Goal: Use online tool/utility: Utilize a website feature to perform a specific function

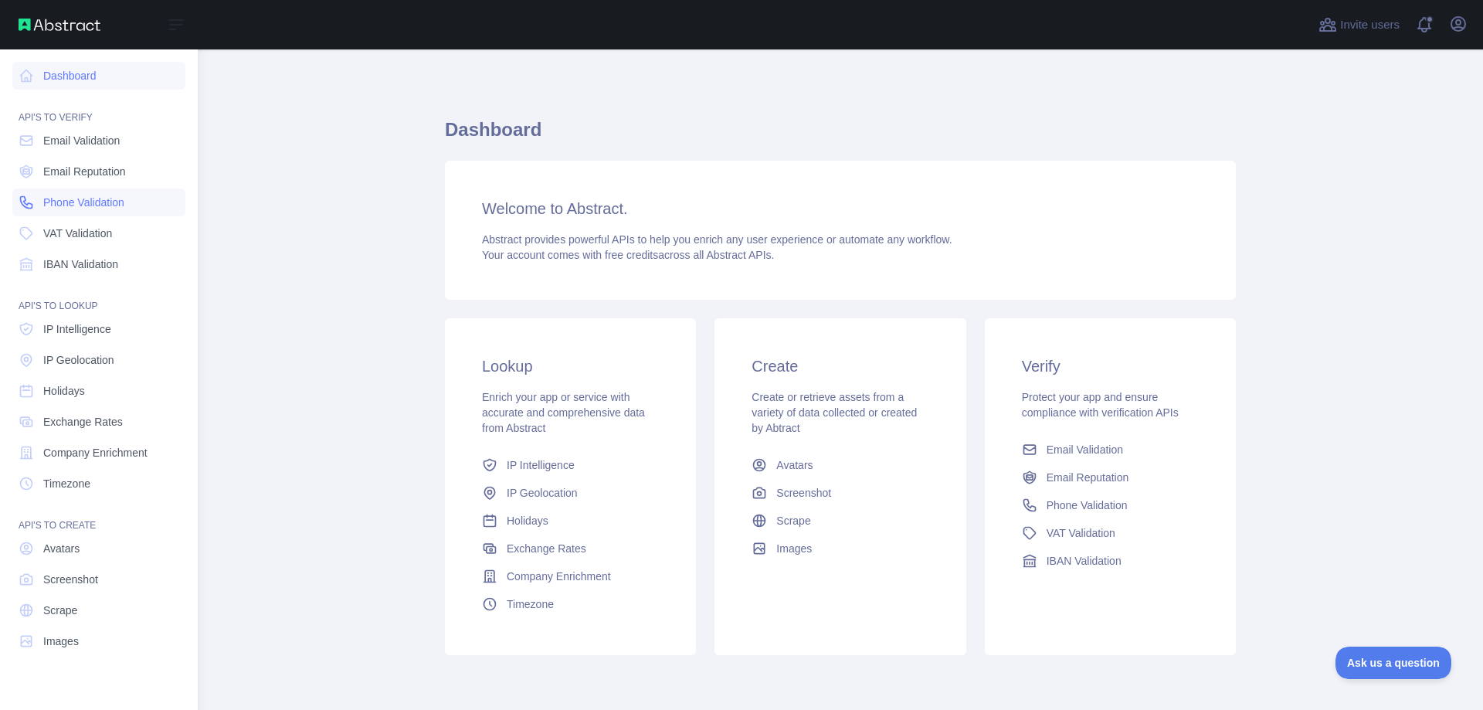
click at [83, 193] on link "Phone Validation" at bounding box center [98, 202] width 173 height 28
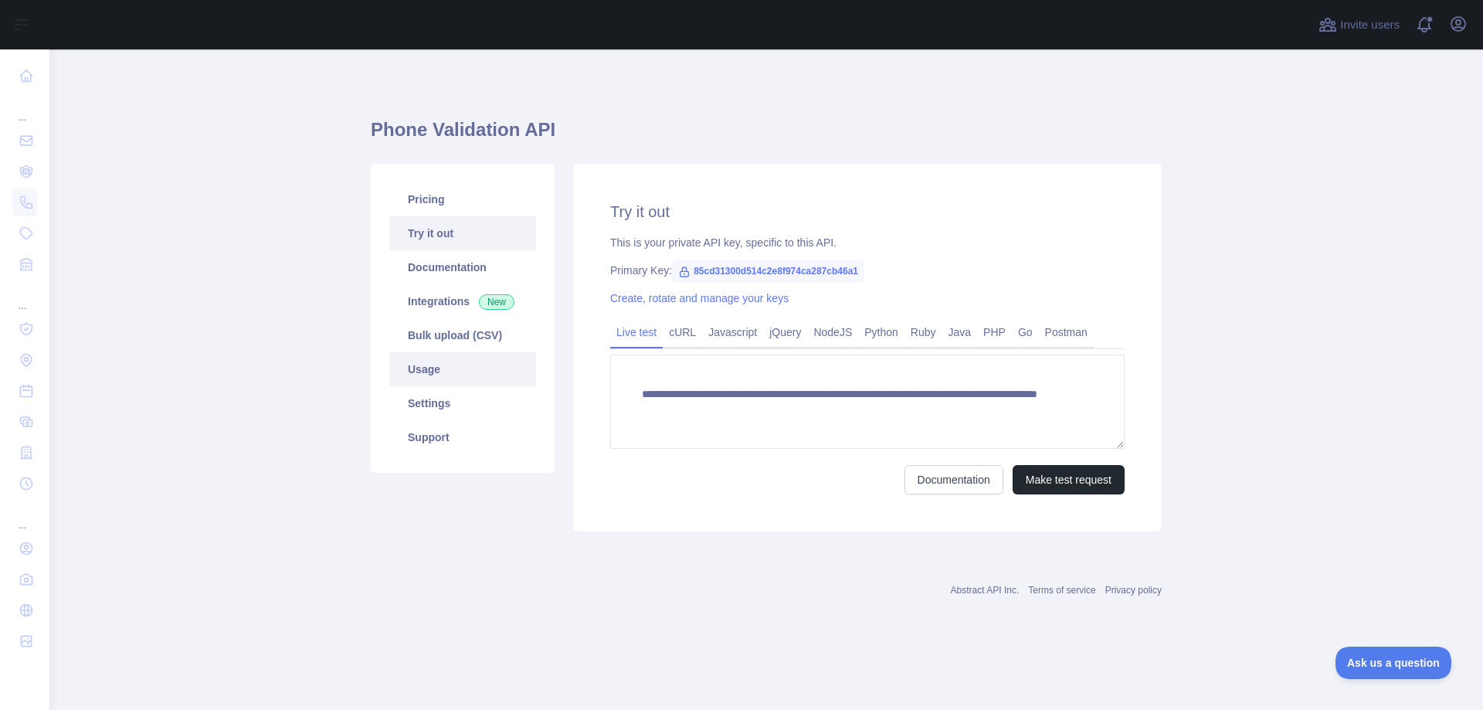
click at [417, 367] on link "Usage" at bounding box center [462, 369] width 147 height 34
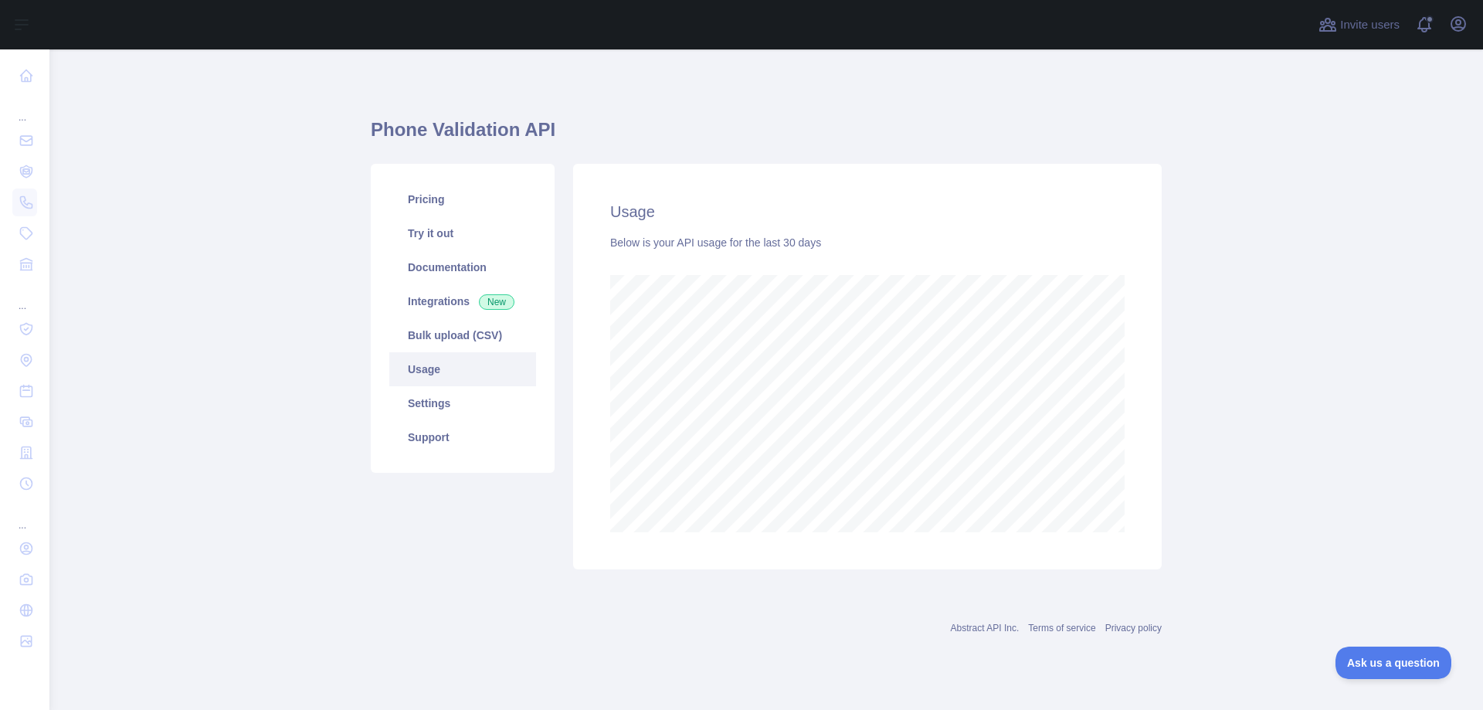
scroll to position [660, 1433]
click at [1155, 279] on div "Usage Below is your API usage for the last 30 days" at bounding box center [867, 366] width 588 height 405
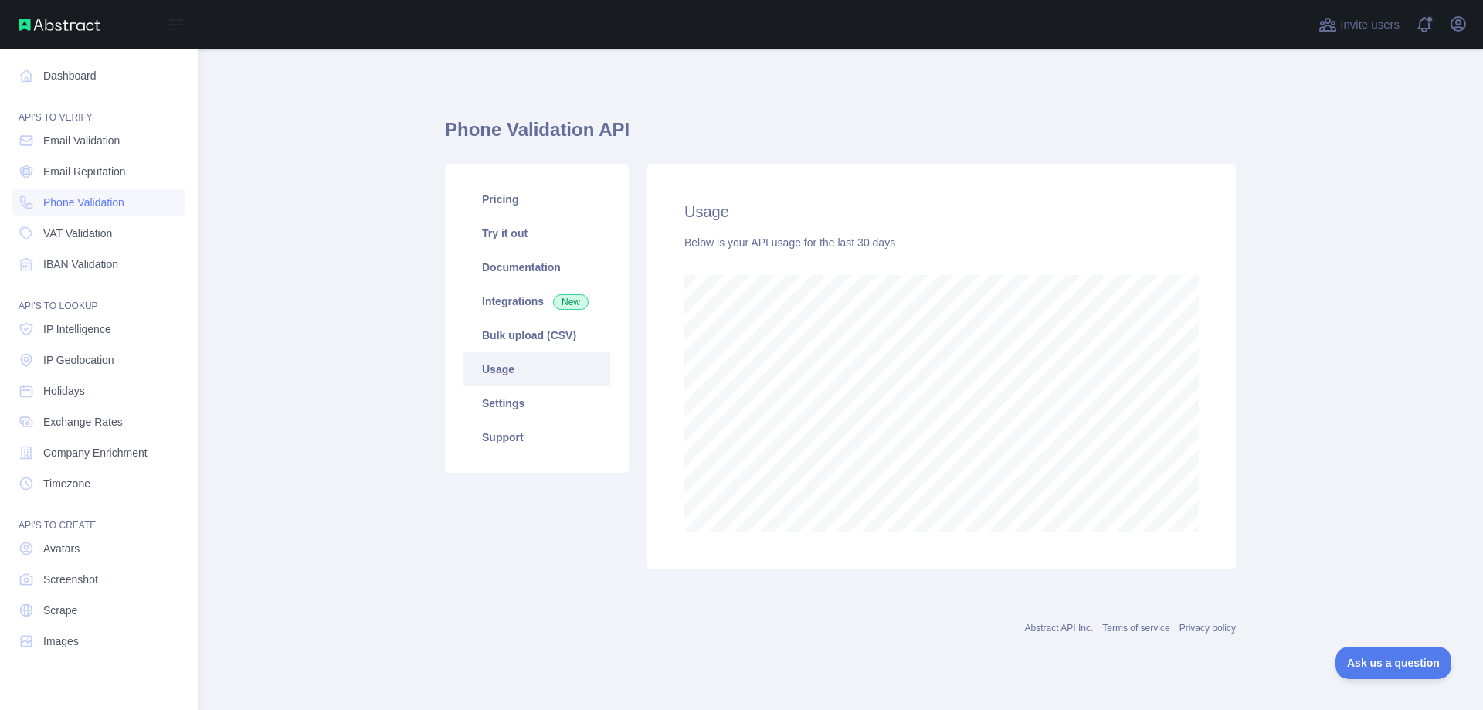
scroll to position [771576, 770951]
click at [86, 163] on link "Email Reputation" at bounding box center [98, 172] width 173 height 28
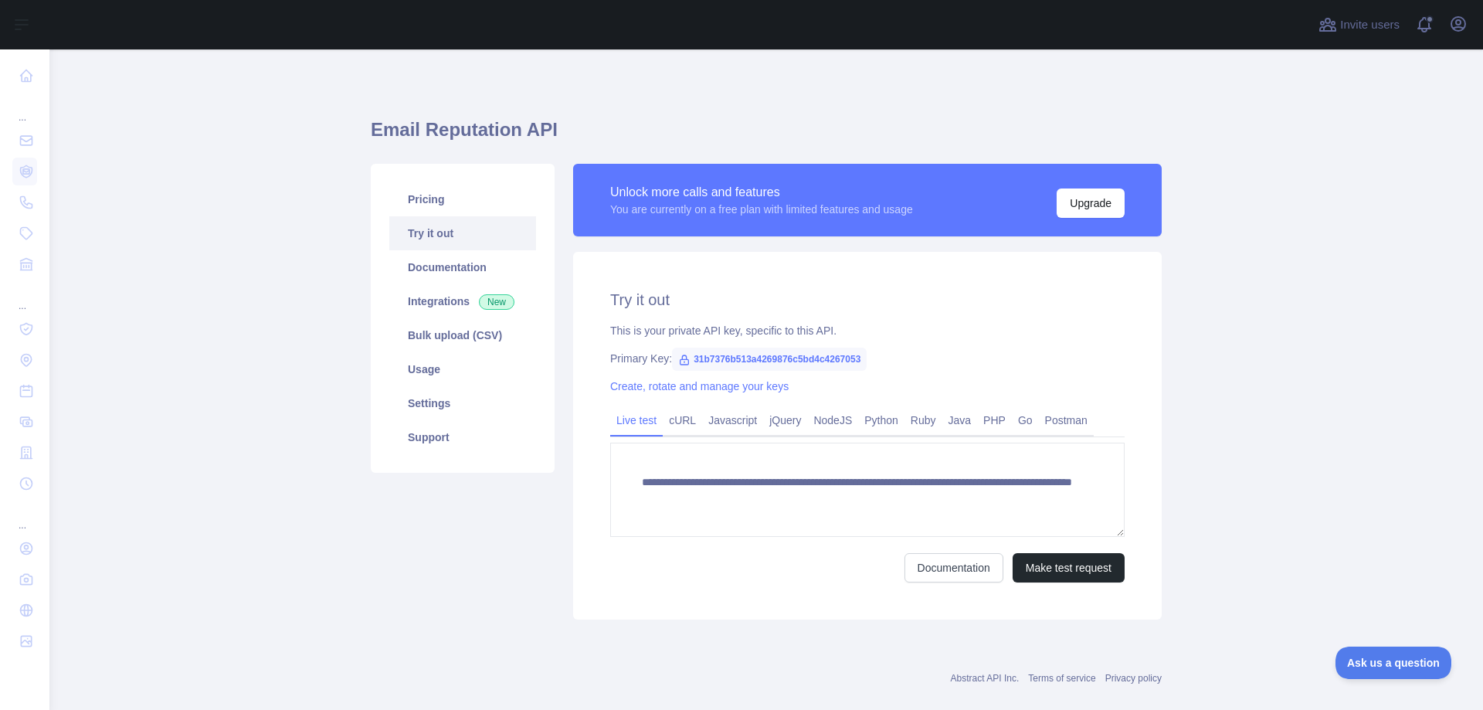
click at [432, 239] on link "Try it out" at bounding box center [462, 233] width 147 height 34
click at [440, 234] on link "Try it out" at bounding box center [462, 233] width 147 height 34
click at [432, 226] on link "Try it out" at bounding box center [462, 233] width 147 height 34
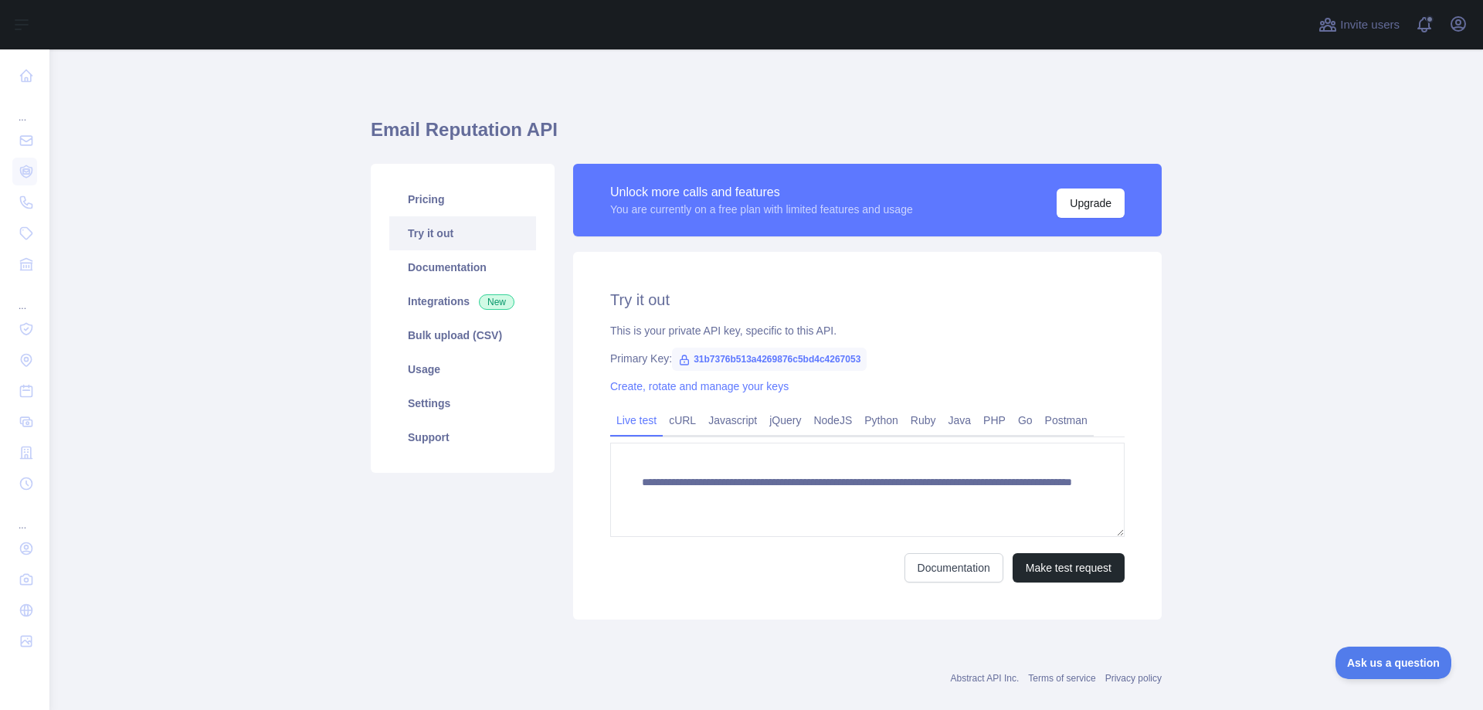
click at [432, 226] on link "Try it out" at bounding box center [462, 233] width 147 height 34
click at [1064, 561] on button "Make test request" at bounding box center [1068, 567] width 112 height 29
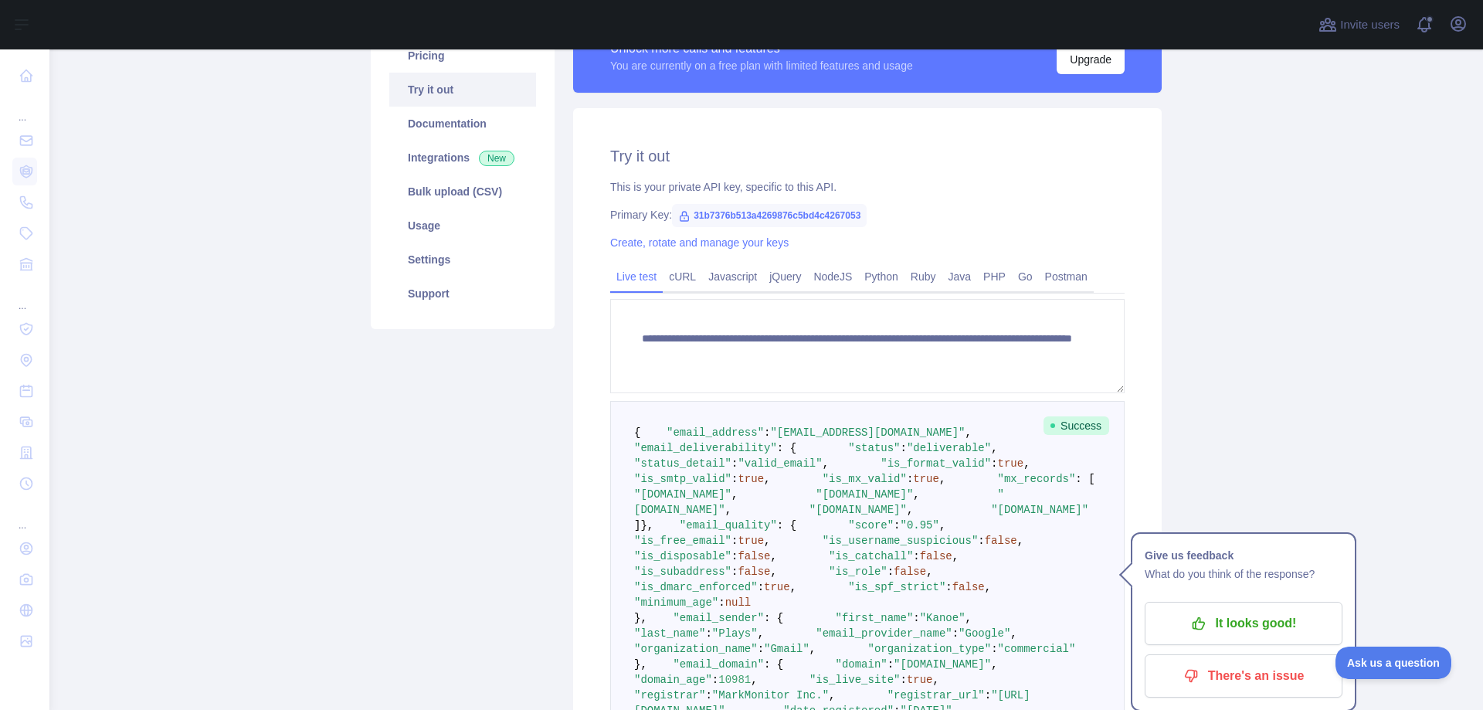
scroll to position [143, 0]
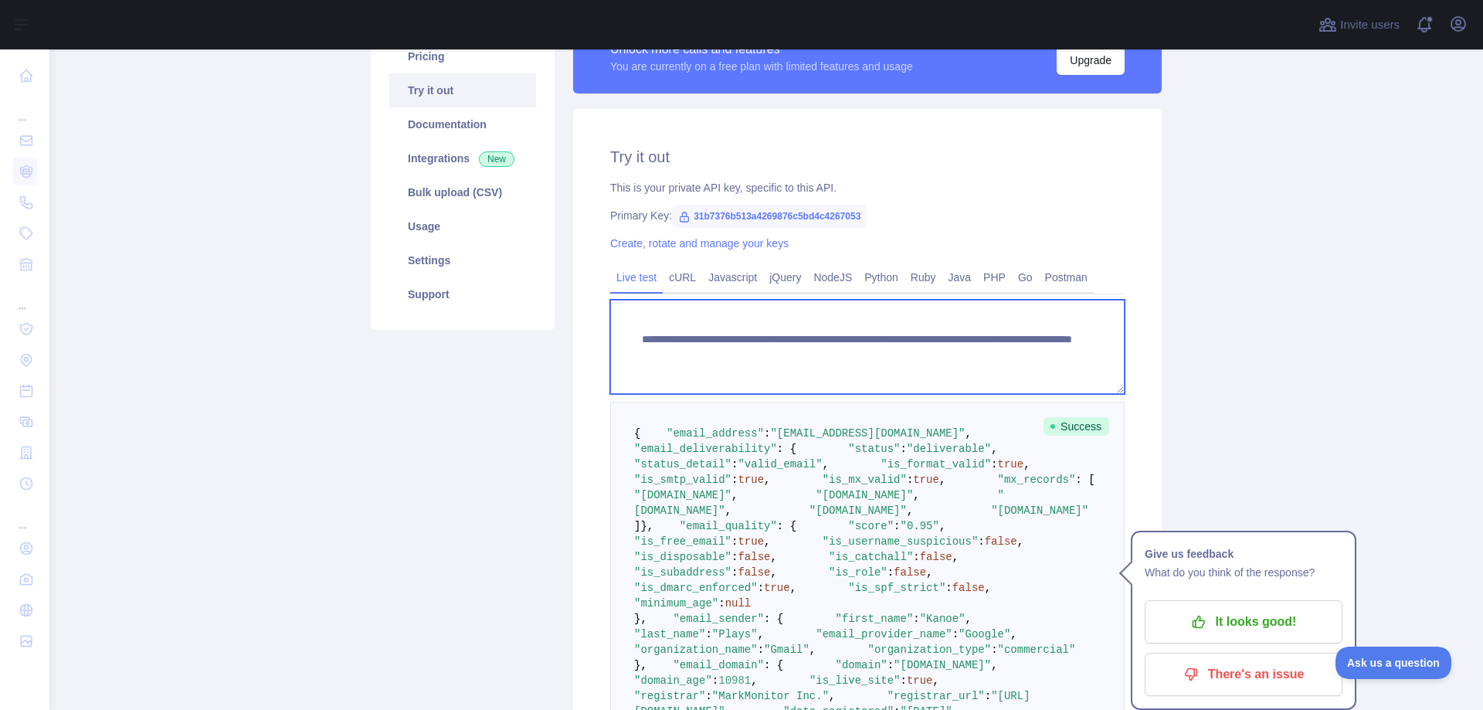
click at [968, 351] on textarea "**********" at bounding box center [867, 347] width 514 height 94
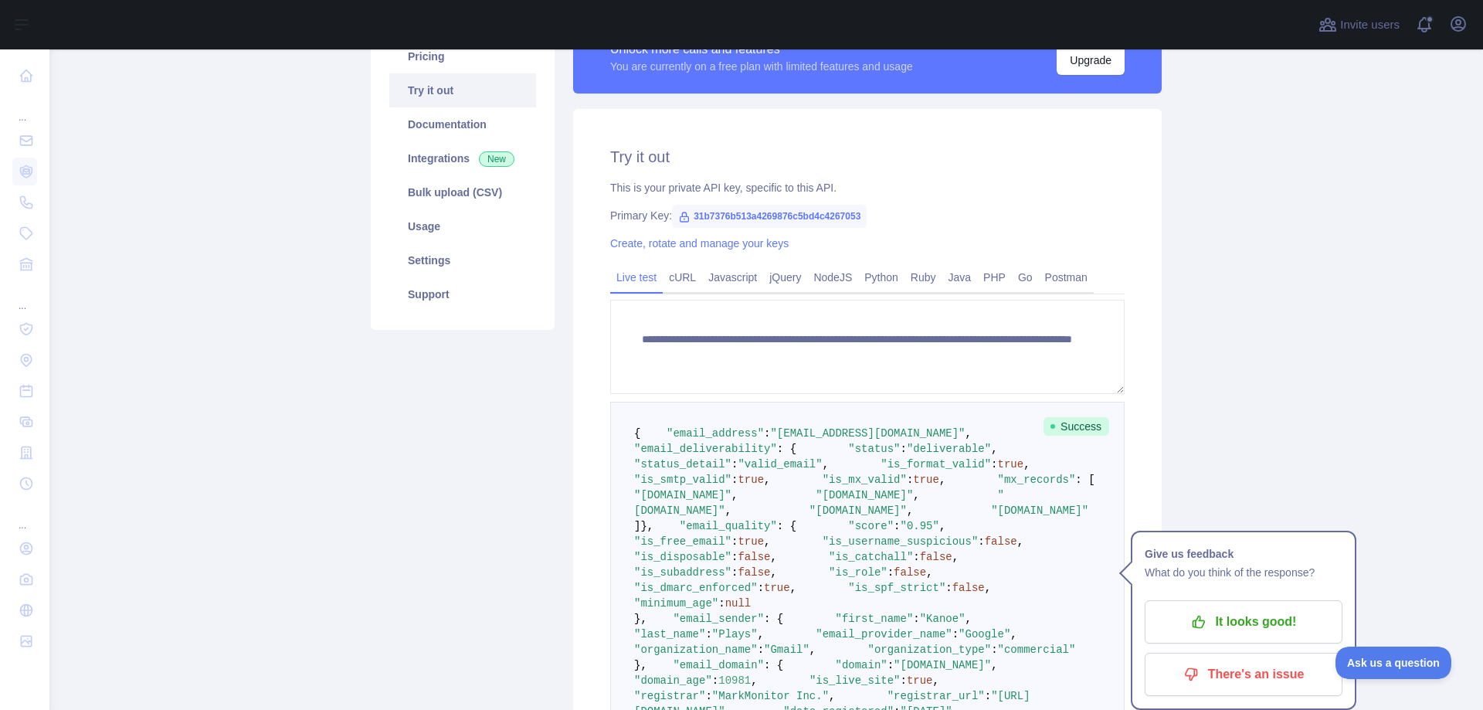
click at [952, 120] on div "**********" at bounding box center [867, 519] width 588 height 821
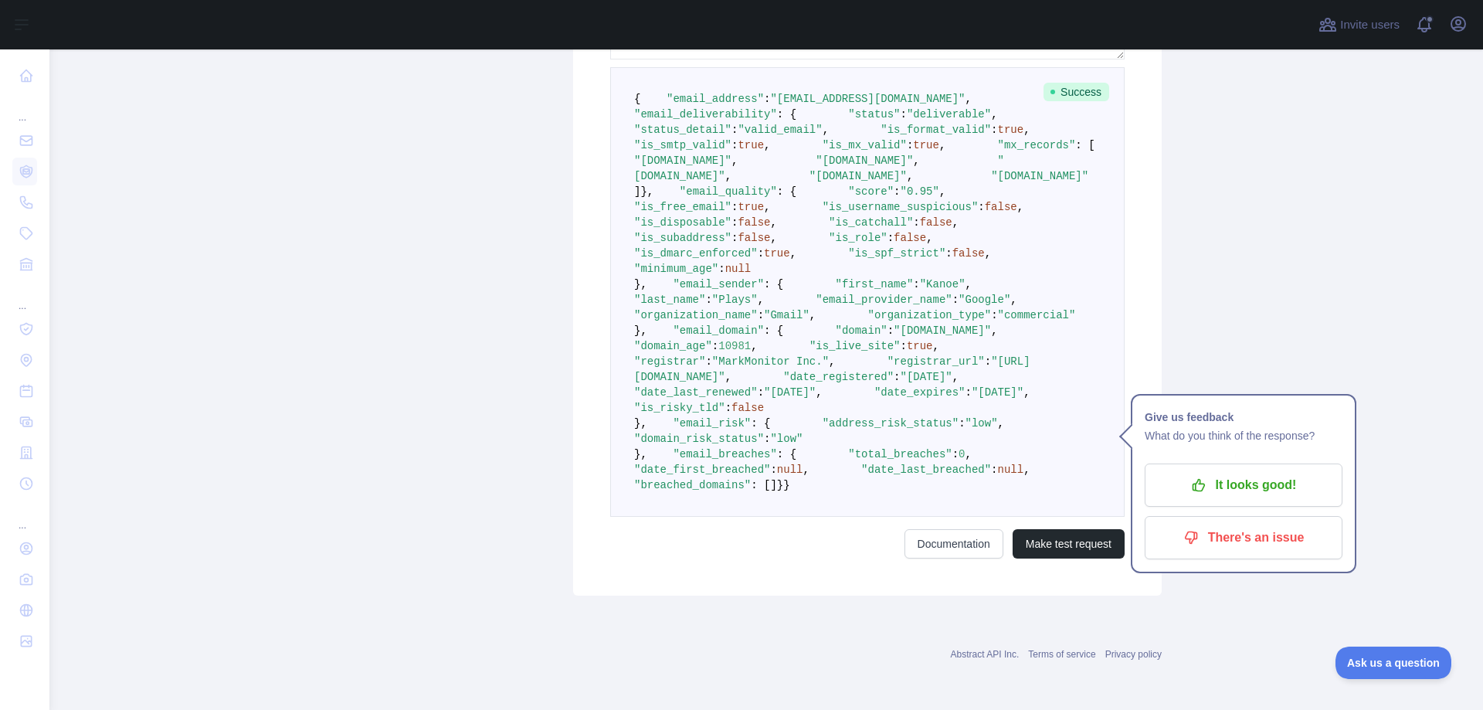
scroll to position [838, 0]
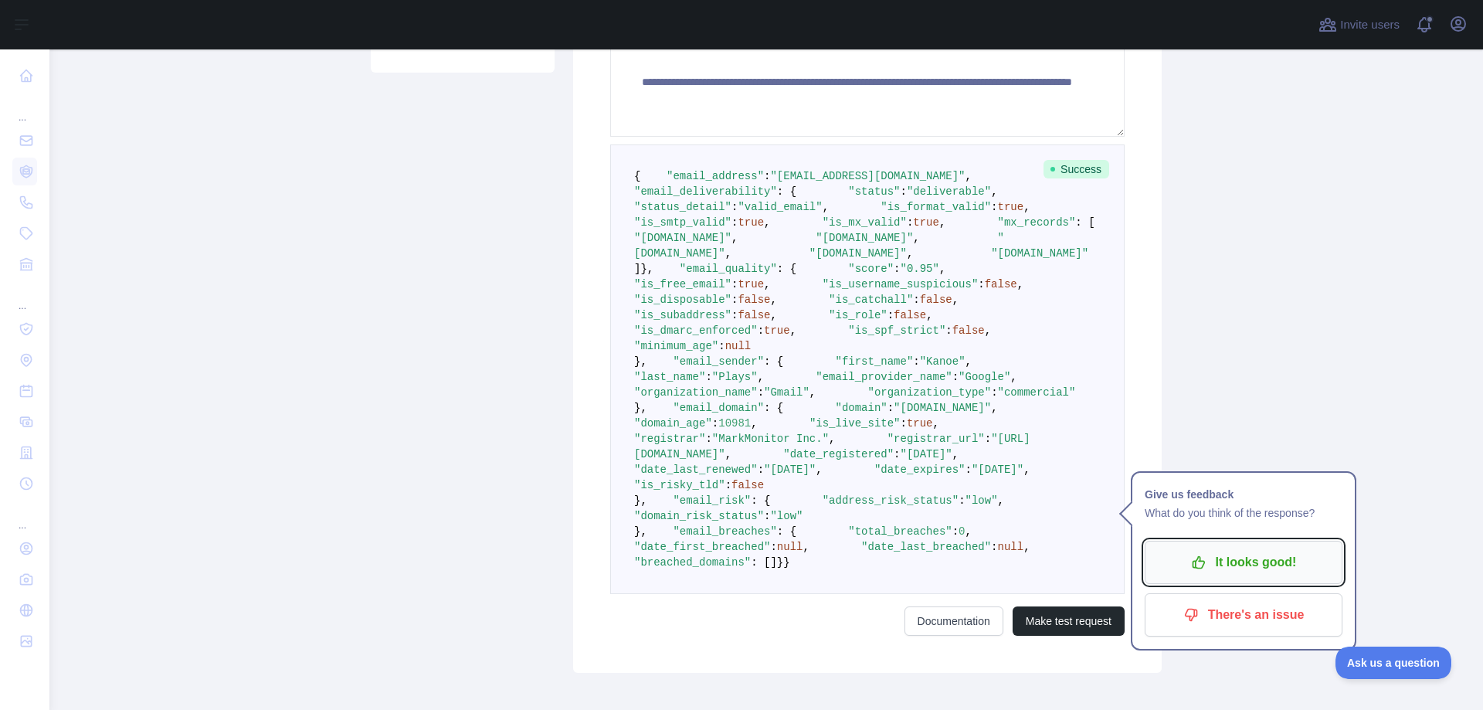
click at [1270, 554] on p "It looks good!" at bounding box center [1243, 562] width 175 height 26
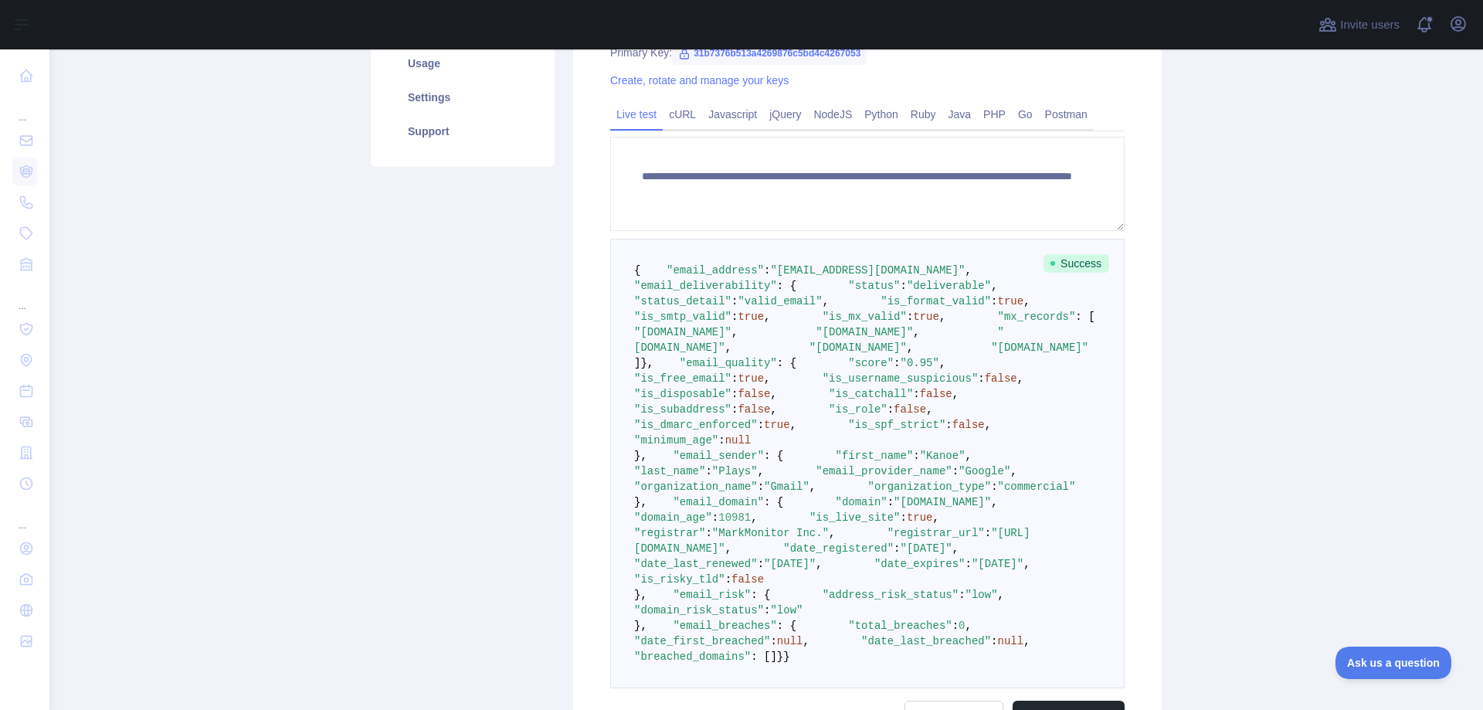
scroll to position [271, 0]
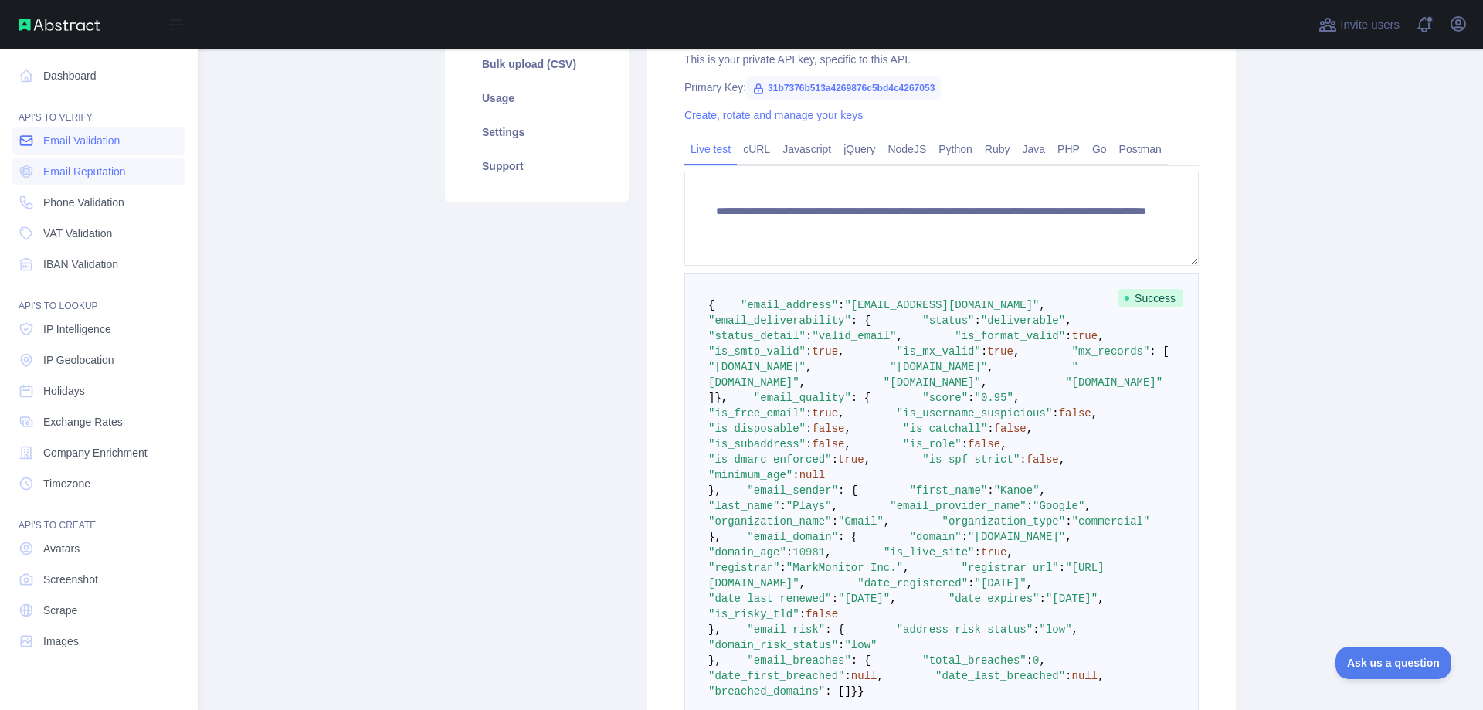
click at [111, 144] on span "Email Validation" at bounding box center [81, 140] width 76 height 15
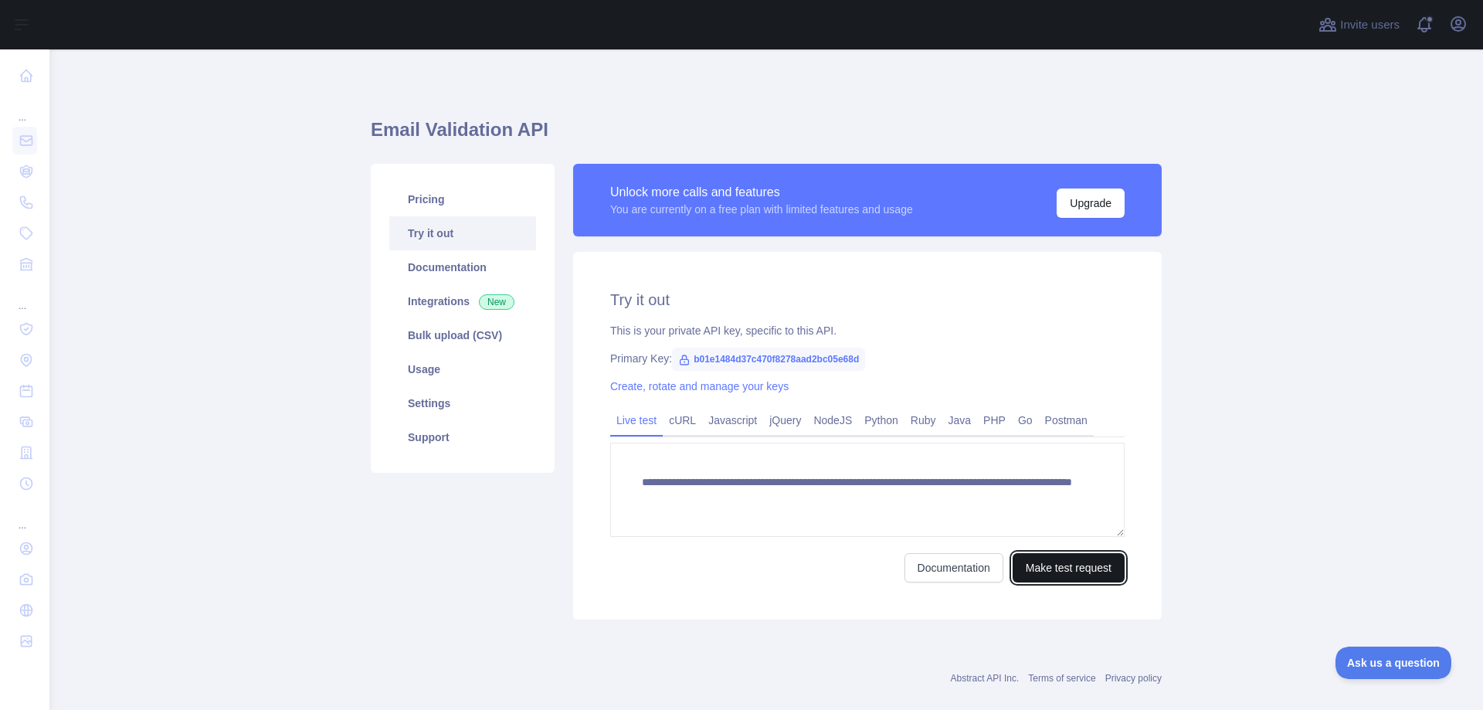
click at [1069, 580] on button "Make test request" at bounding box center [1068, 567] width 112 height 29
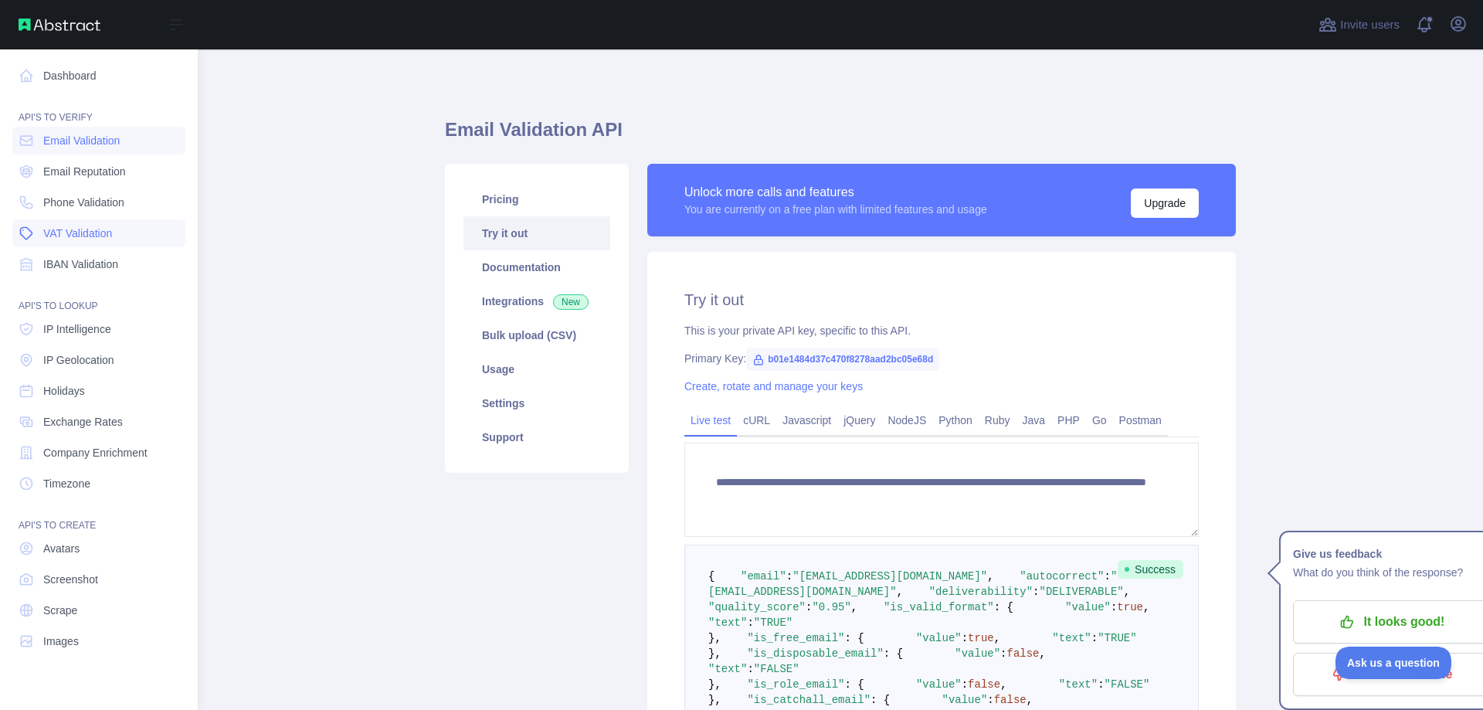
click at [127, 245] on link "VAT Validation" at bounding box center [98, 233] width 173 height 28
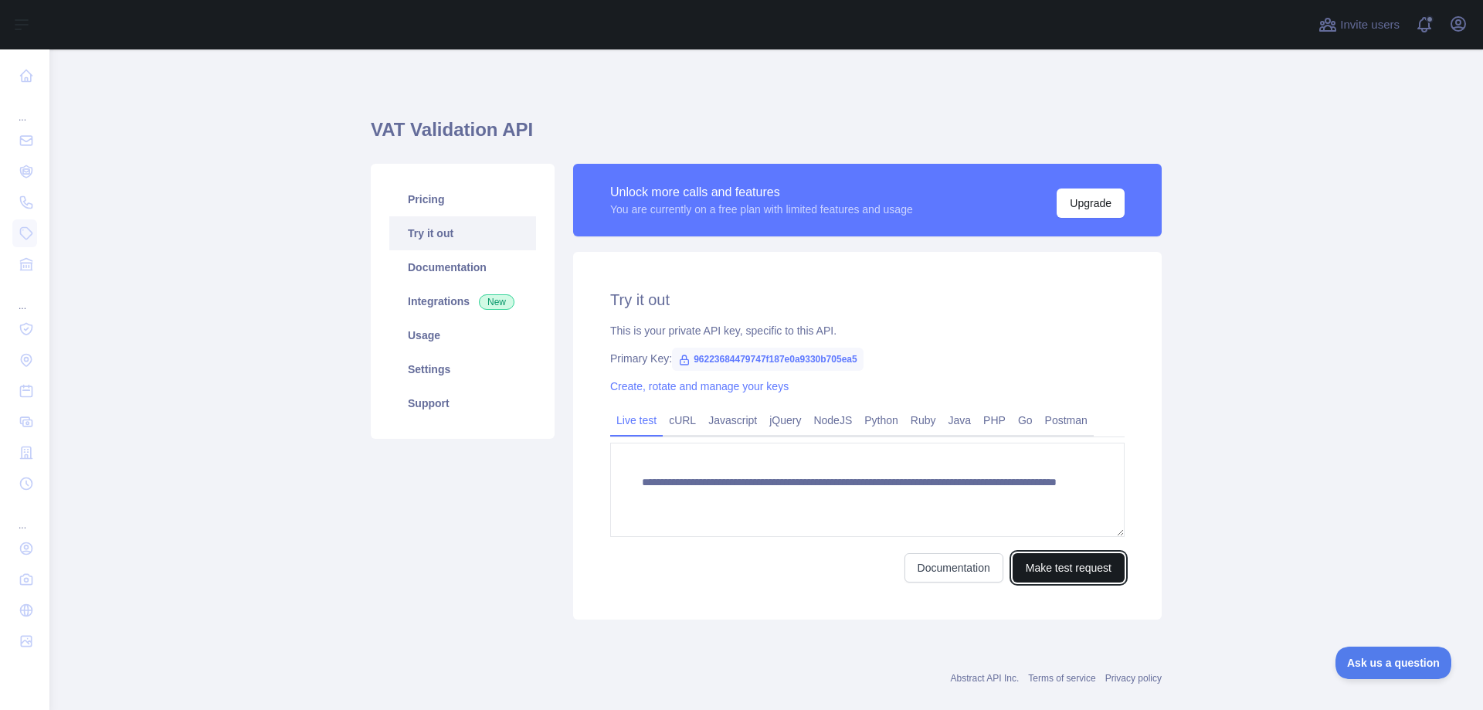
click at [1086, 565] on button "Make test request" at bounding box center [1068, 567] width 112 height 29
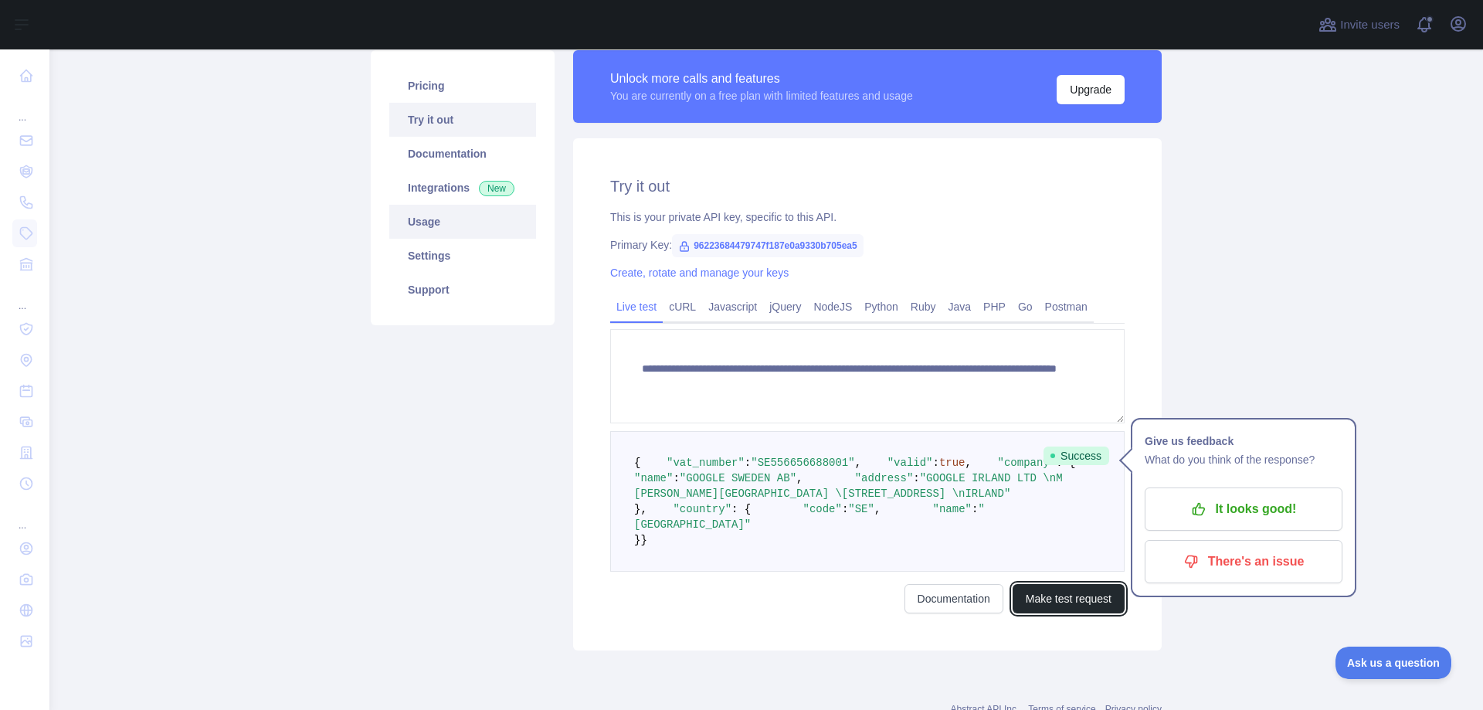
scroll to position [70, 0]
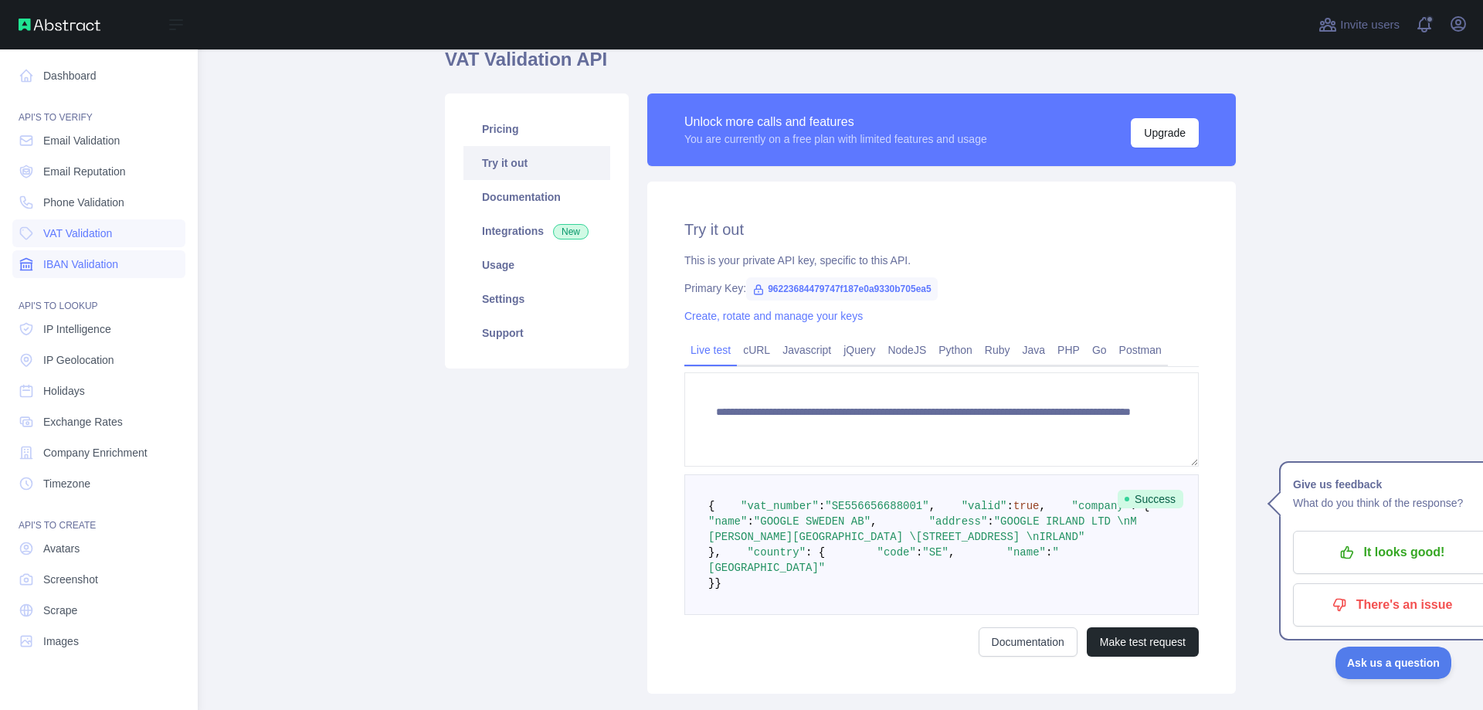
click at [50, 265] on span "IBAN Validation" at bounding box center [80, 263] width 75 height 15
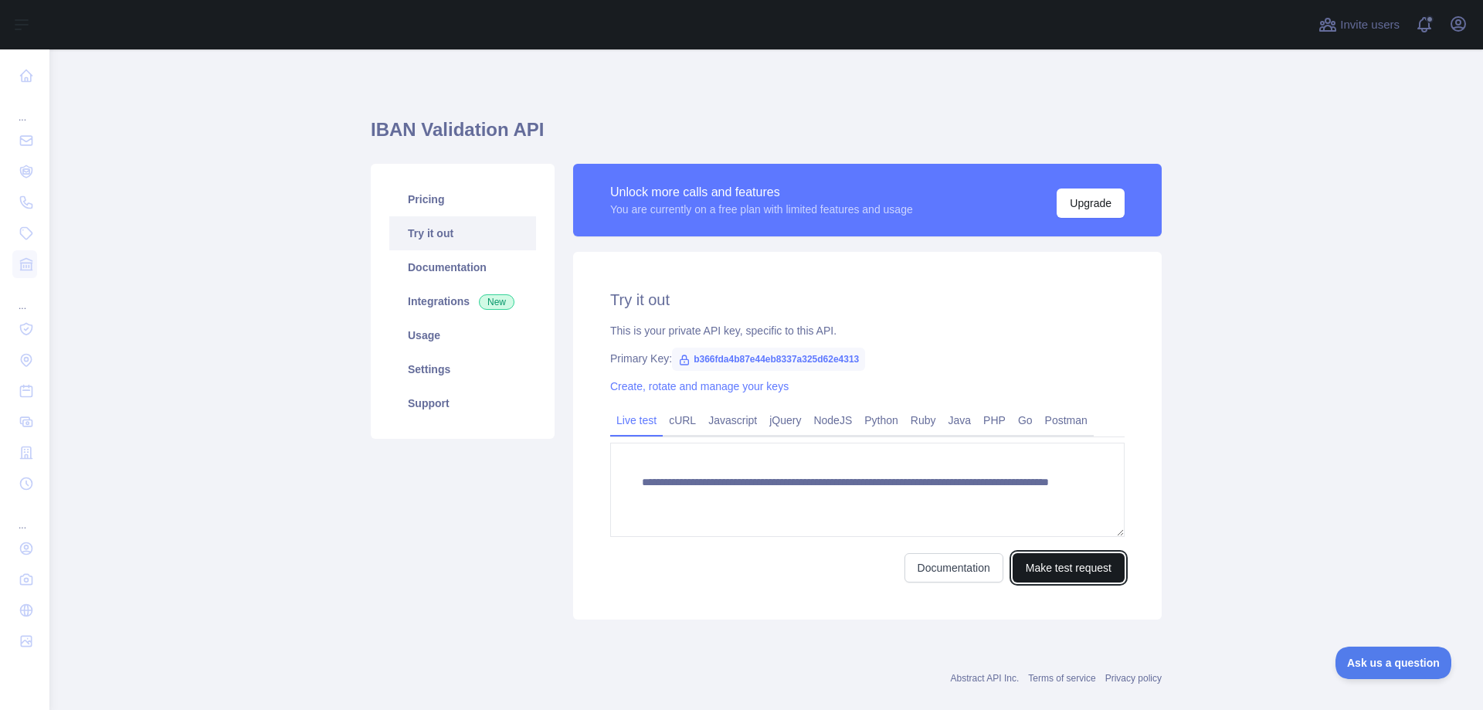
click at [1035, 560] on button "Make test request" at bounding box center [1068, 567] width 112 height 29
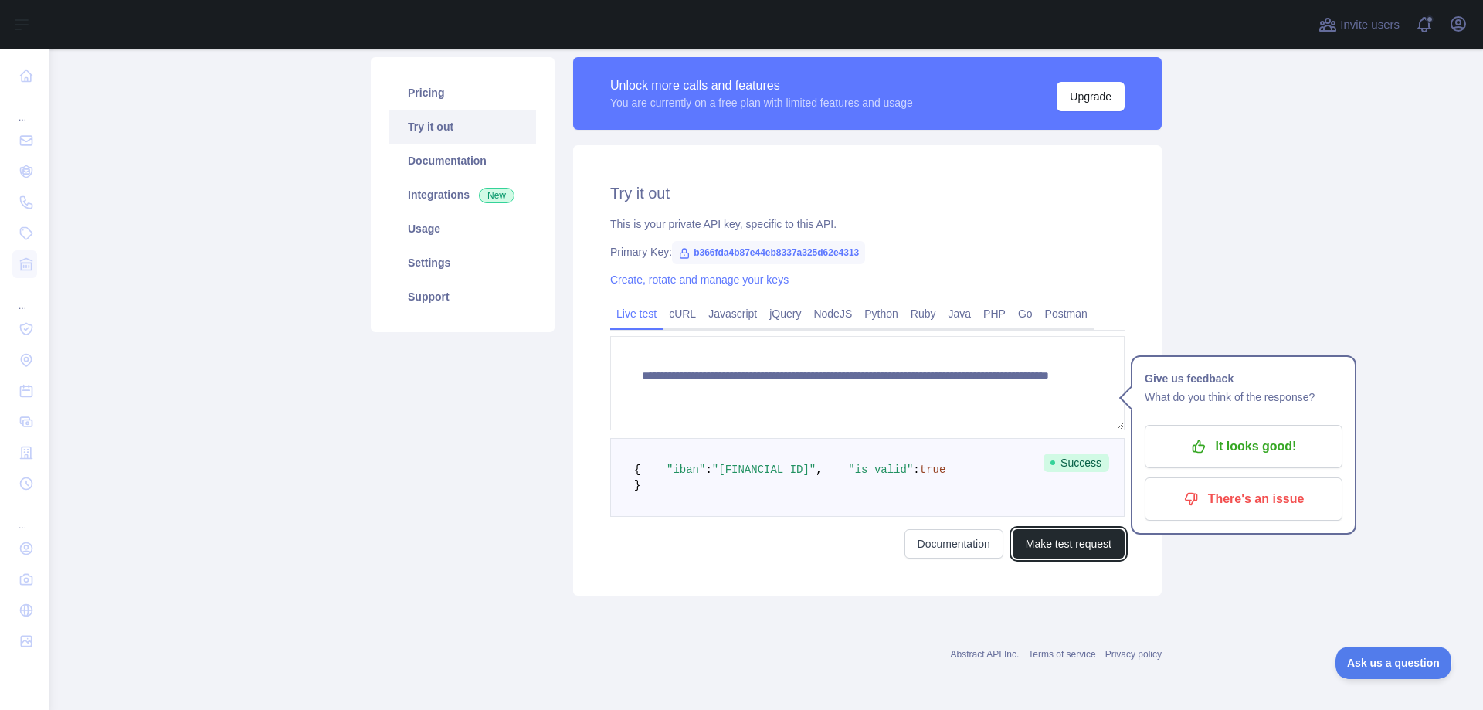
scroll to position [137, 0]
